Goal: Transaction & Acquisition: Download file/media

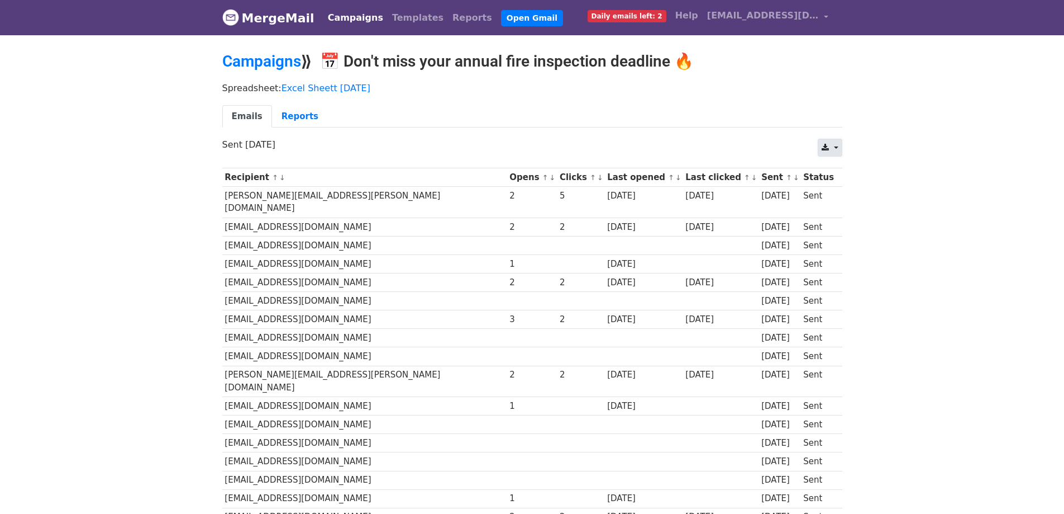
click at [828, 144] on icon at bounding box center [825, 148] width 7 height 8
click at [835, 165] on link "CSV" at bounding box center [844, 173] width 50 height 18
drag, startPoint x: 75, startPoint y: 161, endPoint x: 150, endPoint y: 132, distance: 80.1
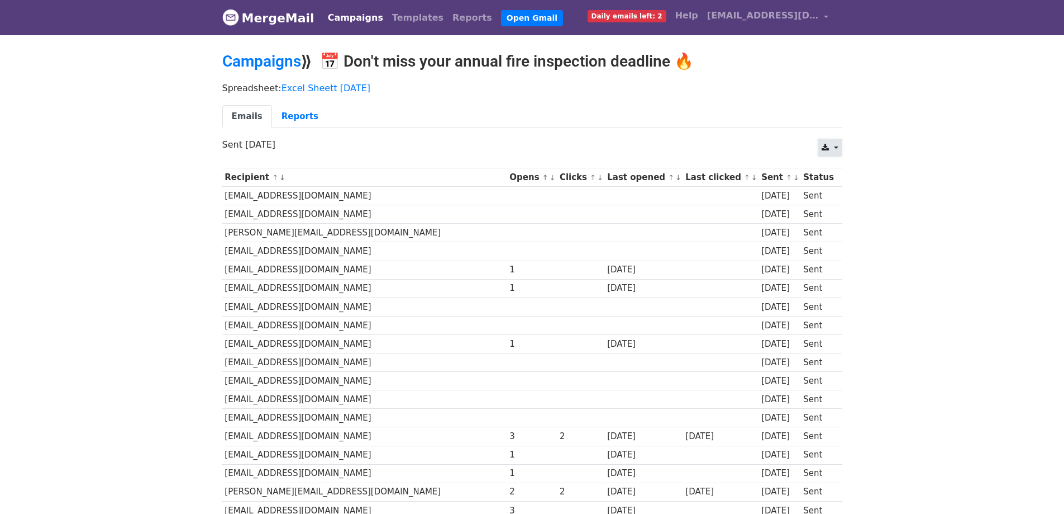
click at [836, 151] on link at bounding box center [830, 148] width 24 height 18
click at [836, 171] on link "CSV" at bounding box center [844, 173] width 50 height 18
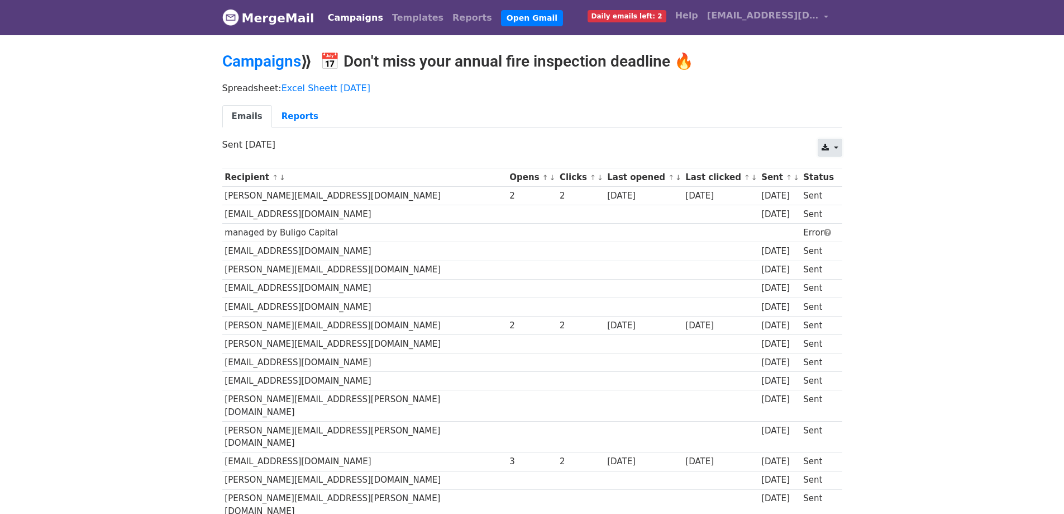
click at [833, 139] on link at bounding box center [830, 148] width 24 height 18
click at [831, 167] on link "CSV" at bounding box center [844, 173] width 50 height 18
drag, startPoint x: 175, startPoint y: 154, endPoint x: 205, endPoint y: 147, distance: 30.5
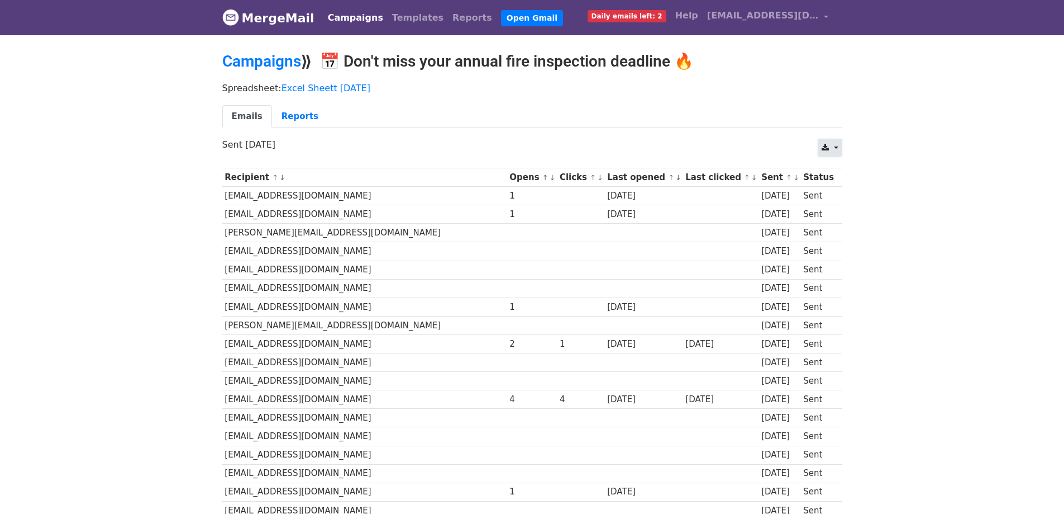
click at [835, 148] on link at bounding box center [830, 148] width 24 height 18
click at [839, 168] on link "CSV" at bounding box center [844, 173] width 50 height 18
